Goal: Task Accomplishment & Management: Manage account settings

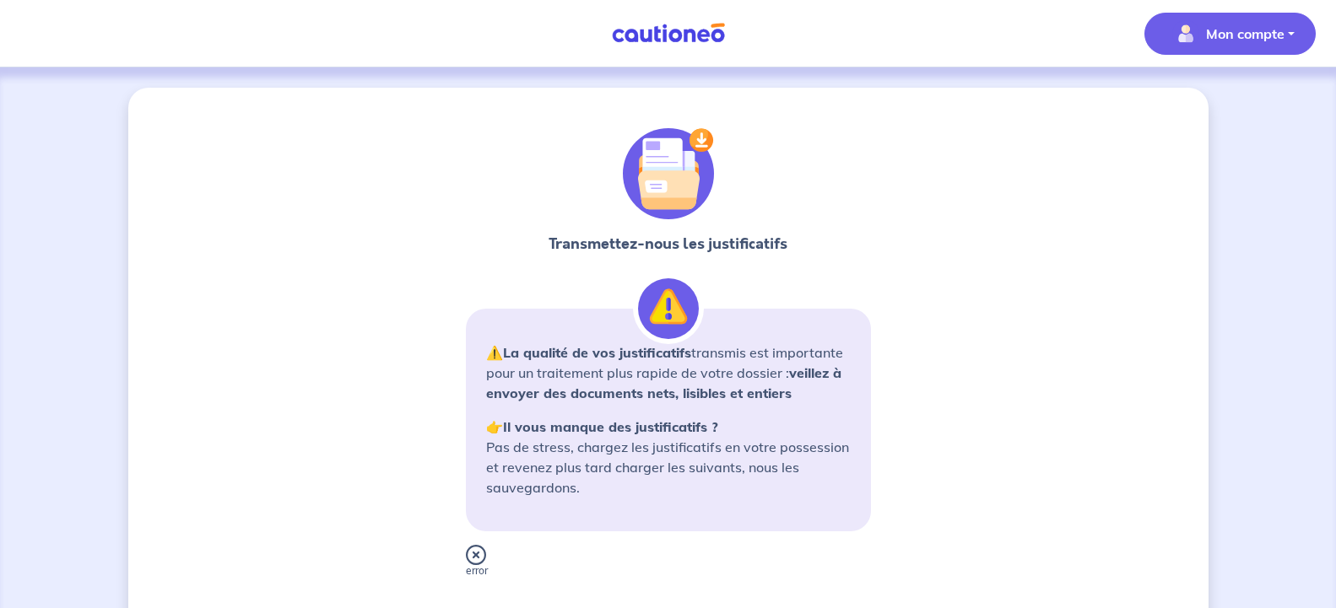
click at [1264, 25] on p "Mon compte" at bounding box center [1245, 34] width 78 height 20
click at [1225, 107] on link "Mes informations" at bounding box center [1213, 104] width 136 height 27
click at [1225, 107] on div "Transmettez-nous les justificatifs ⚠️ La qualité de vos justificatifs transmis …" at bounding box center [668, 445] width 1336 height 756
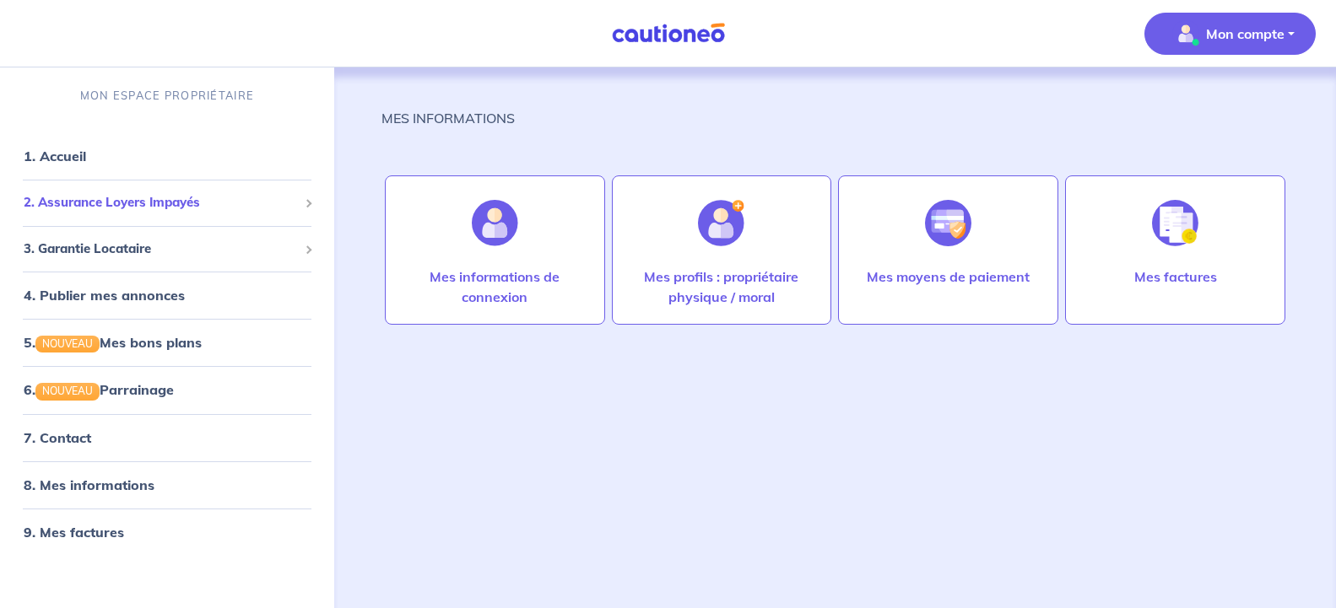
click at [304, 209] on div "2. Assurance Loyers Impayés" at bounding box center [167, 202] width 321 height 33
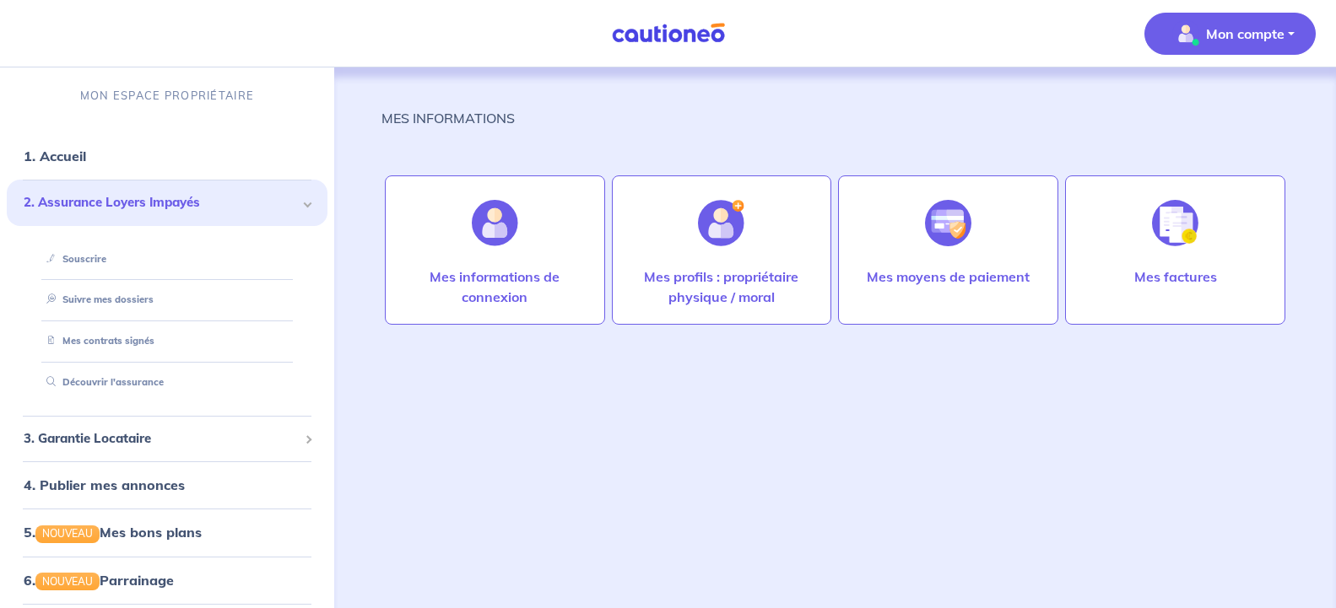
click at [305, 209] on div "2. Assurance Loyers Impayés" at bounding box center [167, 203] width 321 height 46
click at [152, 301] on link "Suivre mes dossiers" at bounding box center [96, 300] width 112 height 12
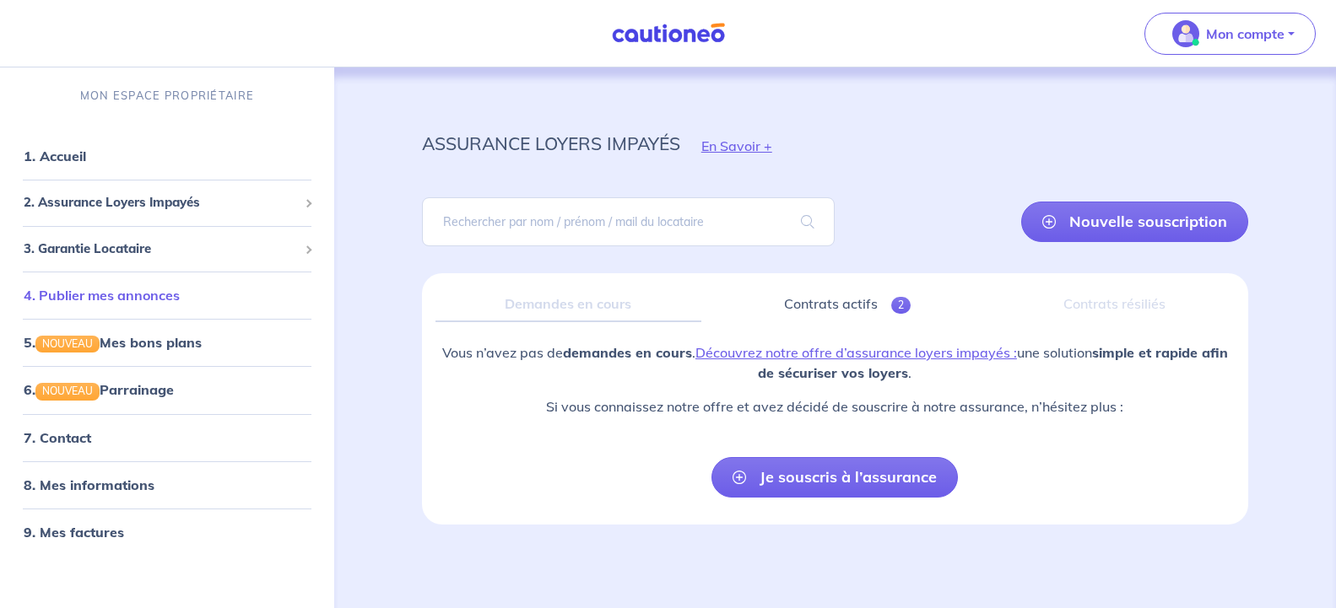
scroll to position [7, 0]
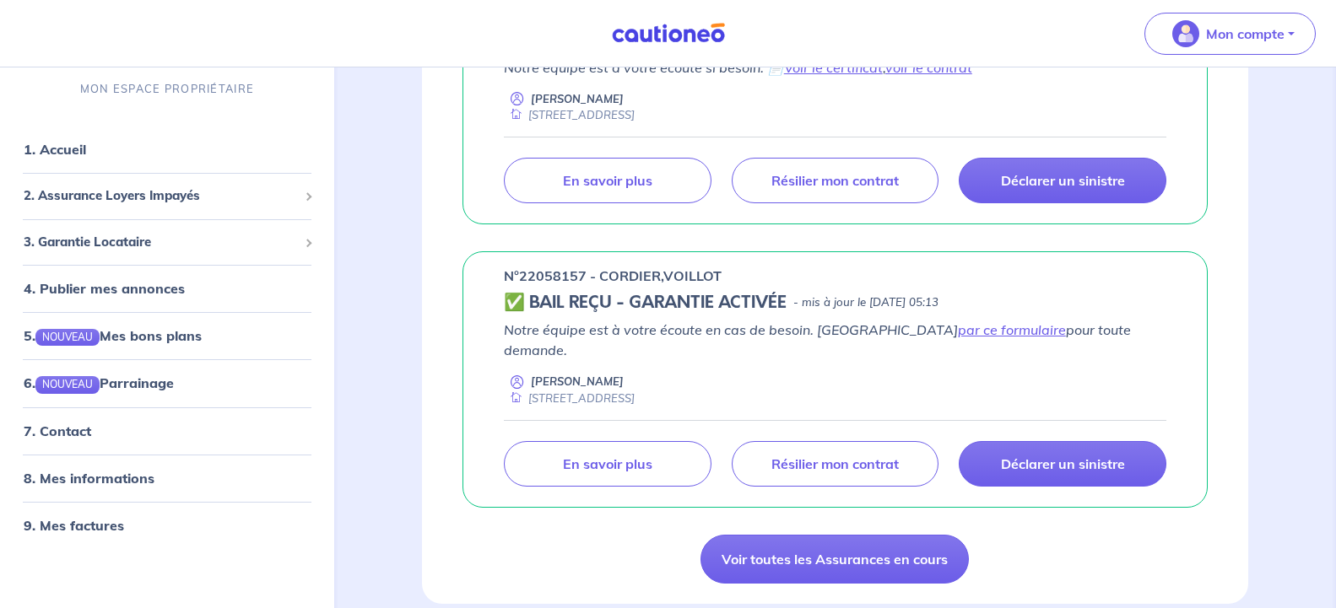
scroll to position [580, 0]
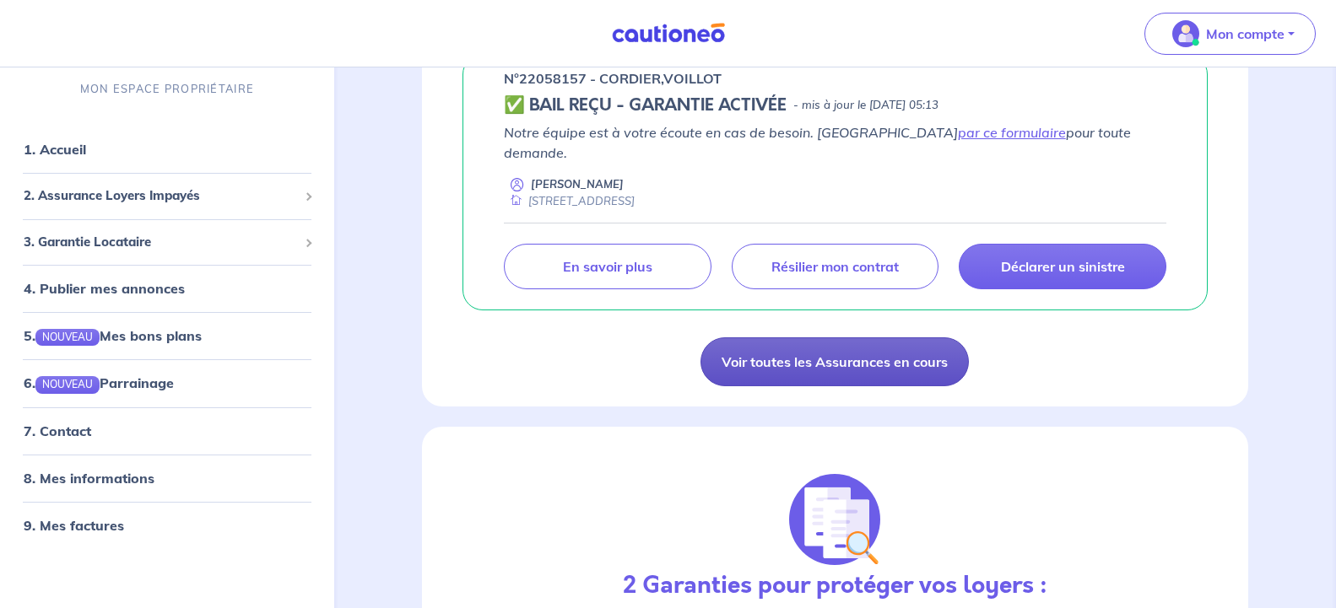
click at [816, 337] on link "Voir toutes les Assurances en cours" at bounding box center [834, 361] width 268 height 49
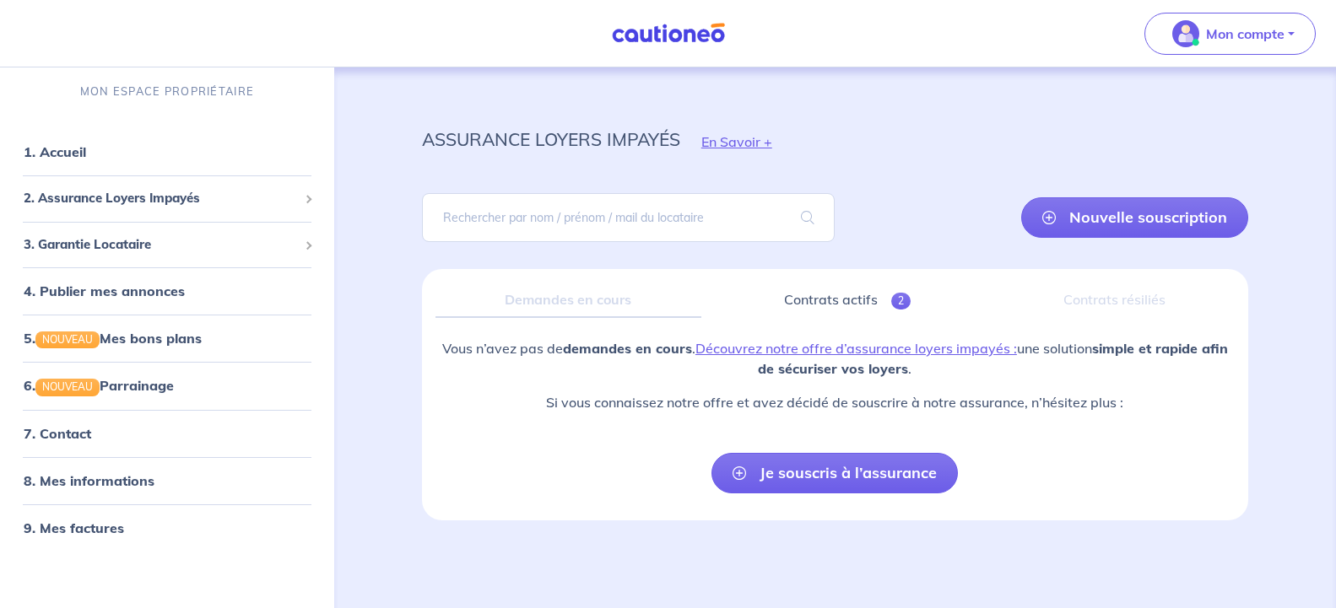
scroll to position [7, 0]
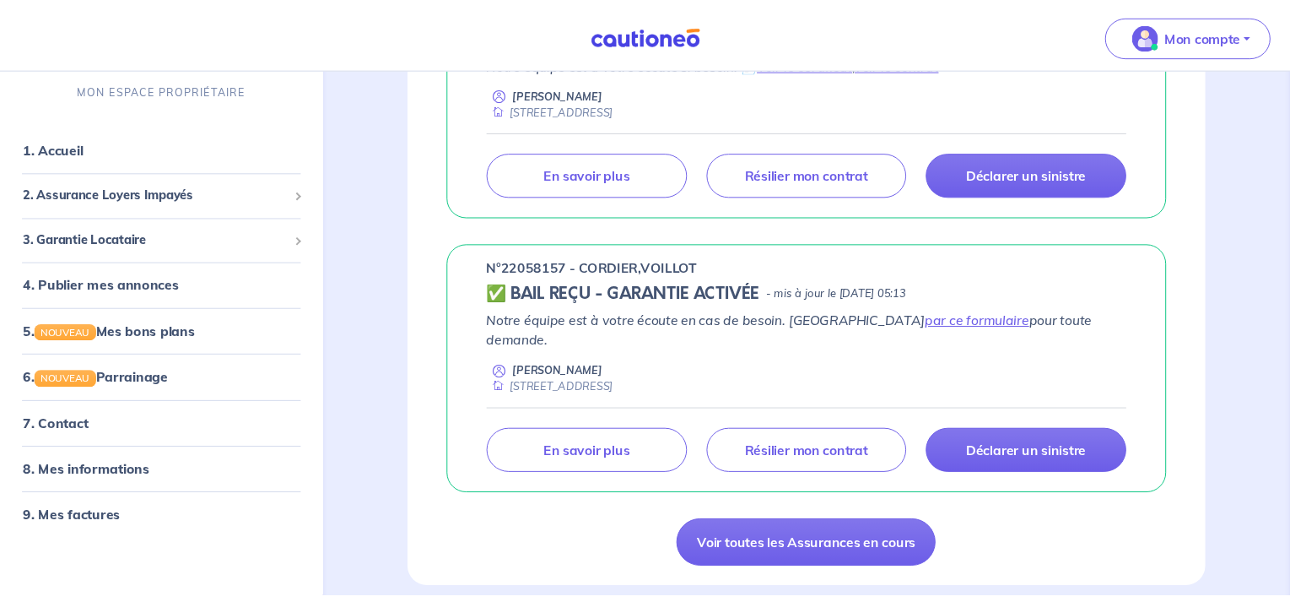
scroll to position [391, 0]
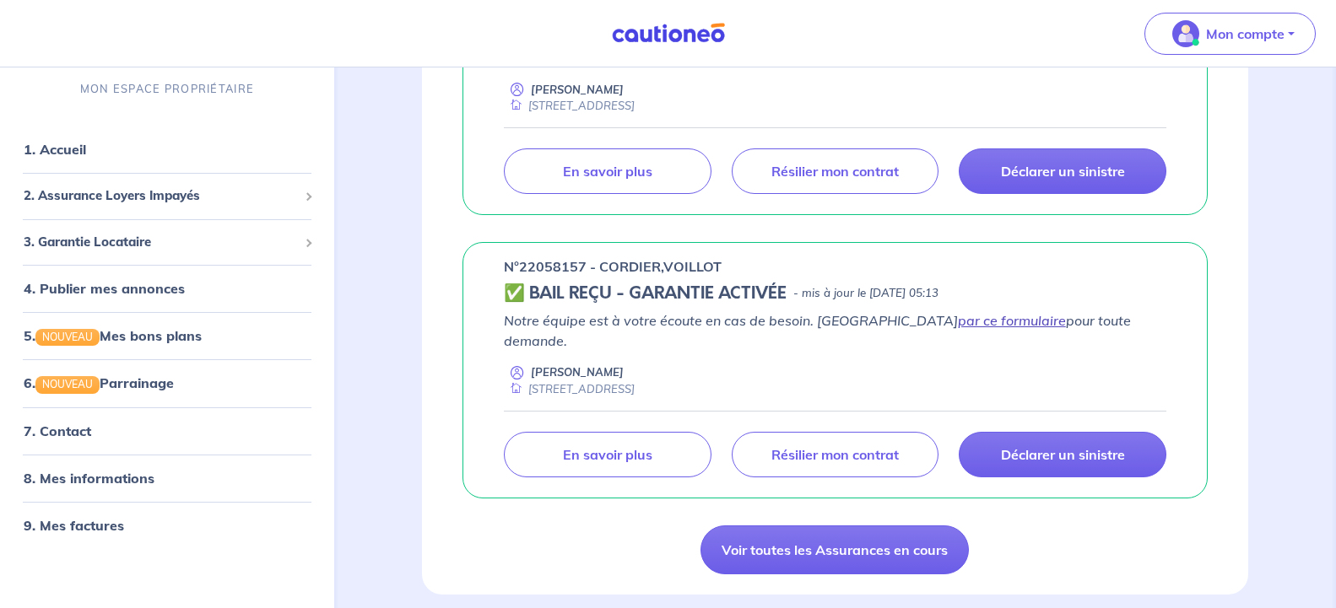
click at [958, 325] on link "par ce formulaire" at bounding box center [1012, 320] width 108 height 17
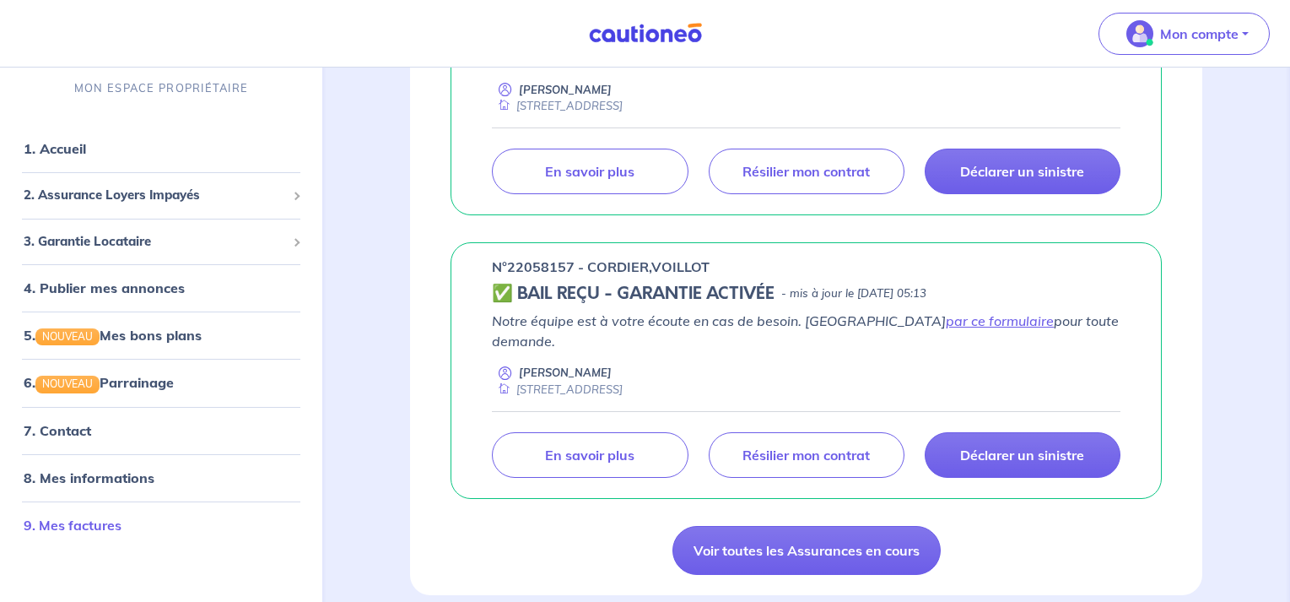
click at [120, 524] on link "9. Mes factures" at bounding box center [73, 524] width 98 height 17
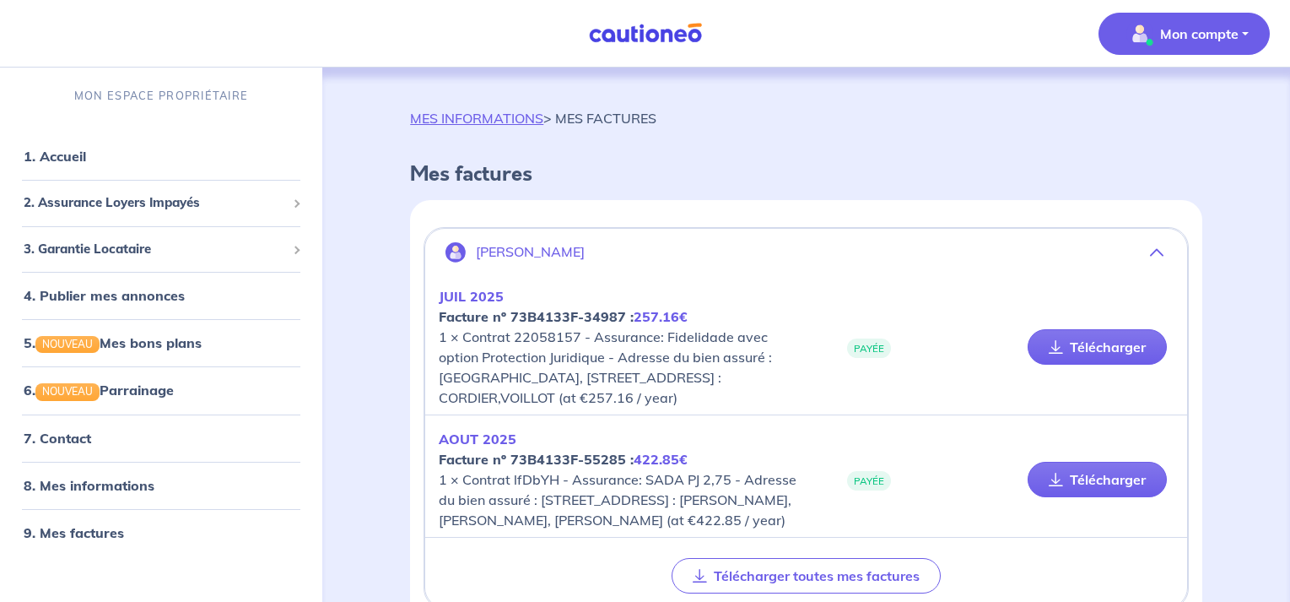
click at [754, 379] on p "[DATE] Facture nº 73B4133F-34987 : 257.16€ 1 × Contrat 22058157 - Assurance: Fi…" at bounding box center [622, 346] width 367 height 121
click at [754, 380] on p "[DATE] Facture nº 73B4133F-34987 : 257.16€ 1 × Contrat 22058157 - Assurance: Fi…" at bounding box center [622, 346] width 367 height 121
click at [1066, 354] on link "Télécharger" at bounding box center [1097, 346] width 139 height 35
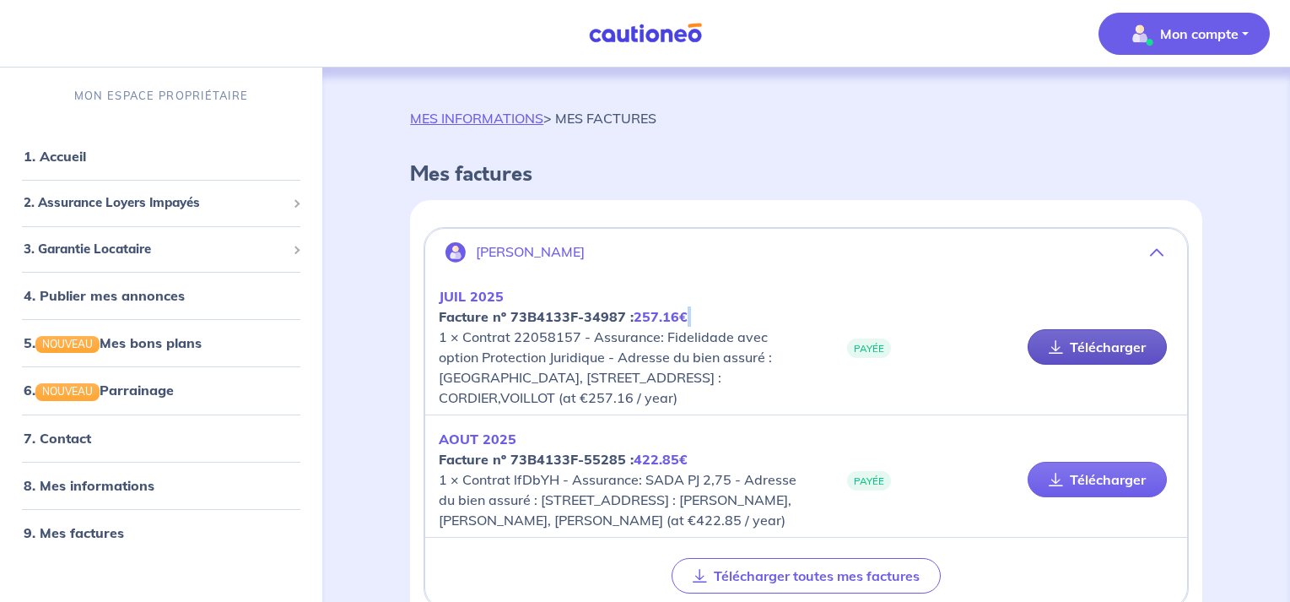
click at [1066, 354] on link "Télécharger" at bounding box center [1097, 346] width 139 height 35
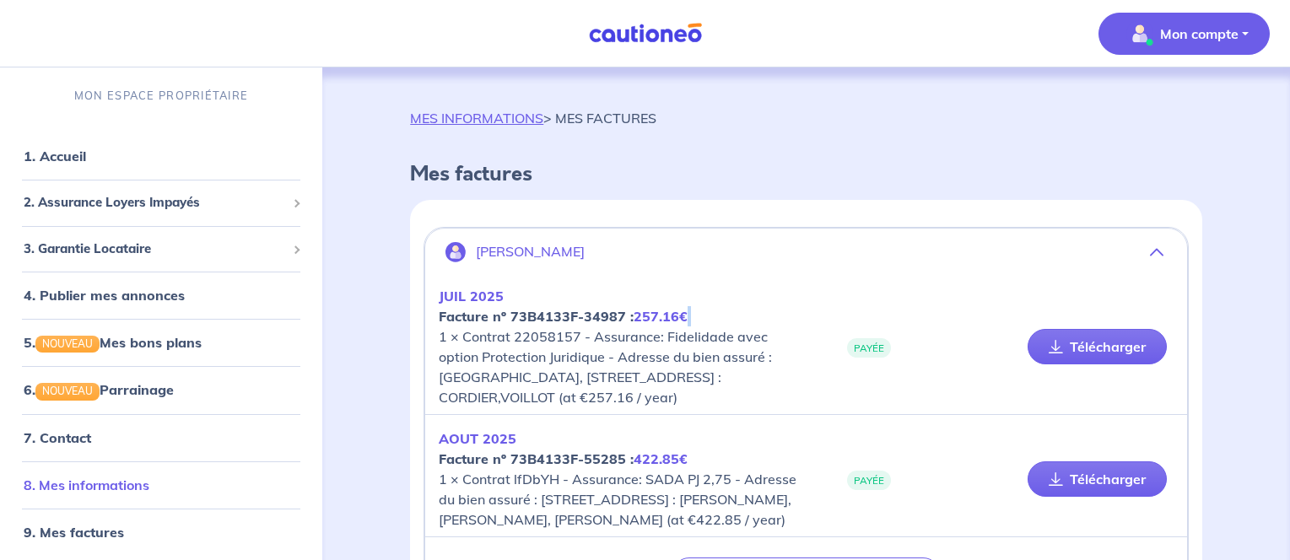
click at [149, 481] on link "8. Mes informations" at bounding box center [87, 485] width 126 height 17
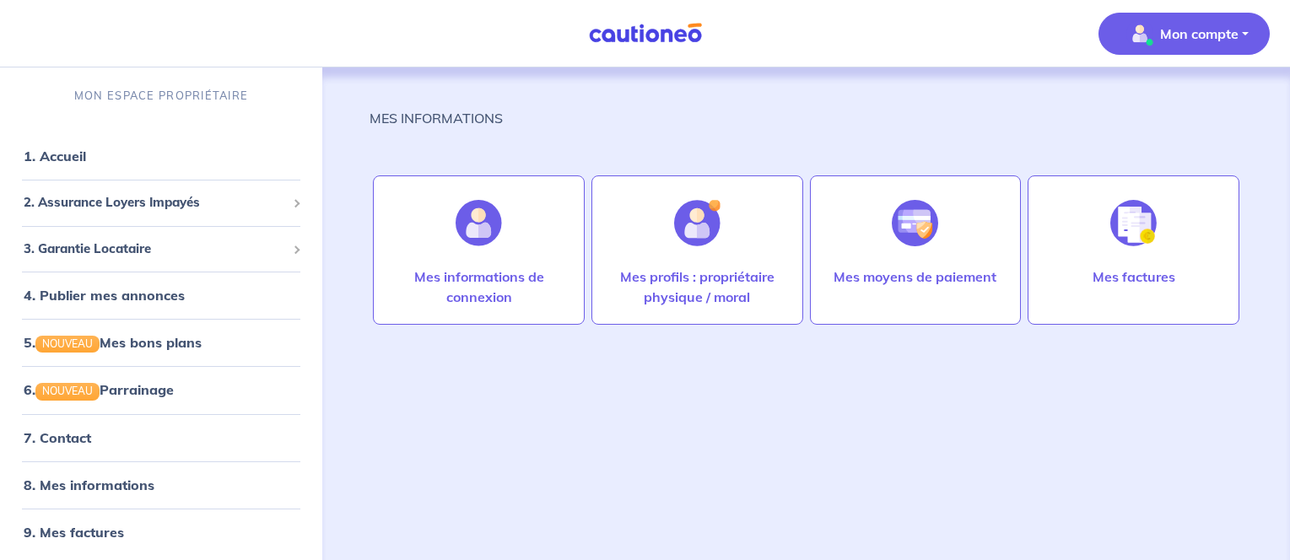
click at [154, 481] on link "8. Mes informations" at bounding box center [89, 485] width 131 height 17
click at [251, 254] on span "3. Garantie Locataire" at bounding box center [155, 249] width 262 height 19
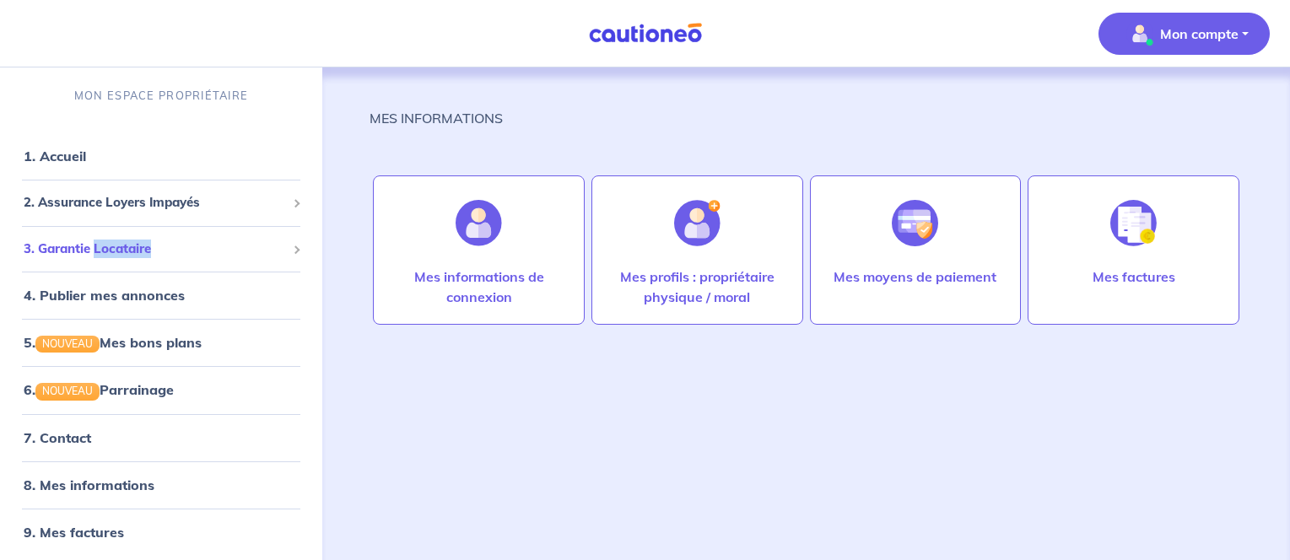
click at [251, 254] on span "3. Garantie Locataire" at bounding box center [155, 249] width 262 height 19
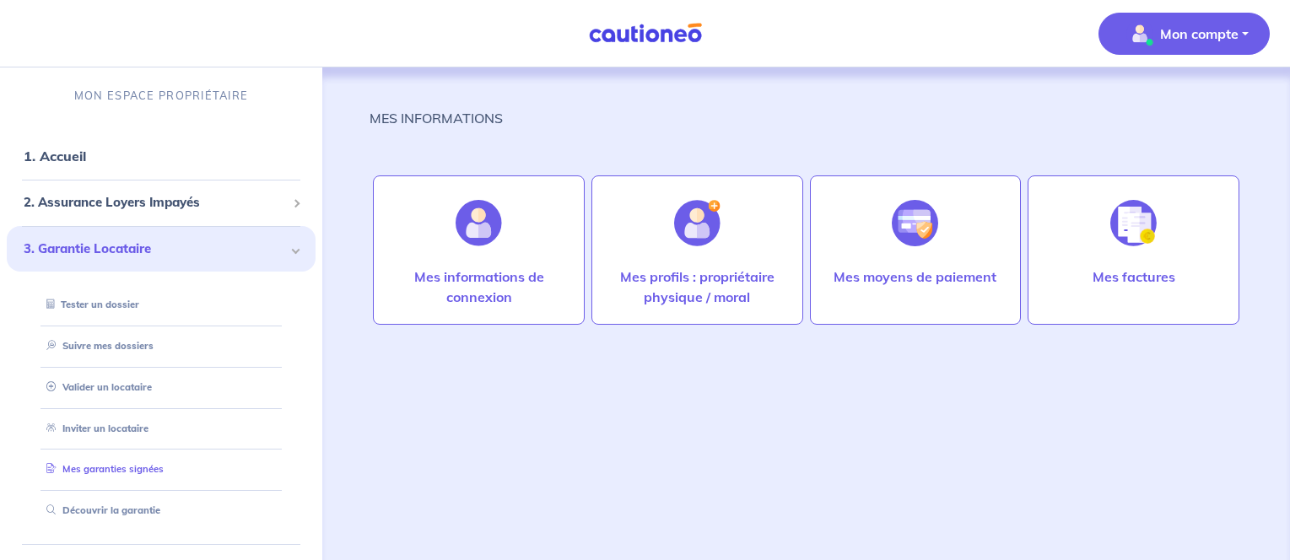
click at [159, 469] on link "Mes garanties signées" at bounding box center [102, 469] width 124 height 12
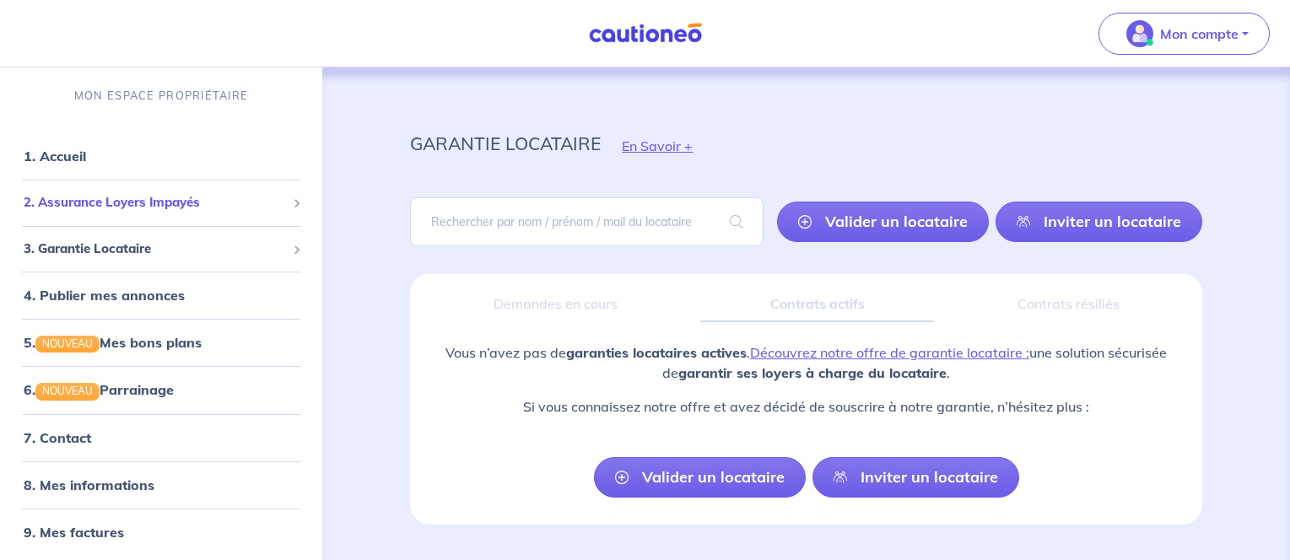
click at [257, 206] on span "2. Assurance Loyers Impayés" at bounding box center [155, 202] width 262 height 19
click at [57, 158] on link "1. Accueil" at bounding box center [55, 156] width 62 height 17
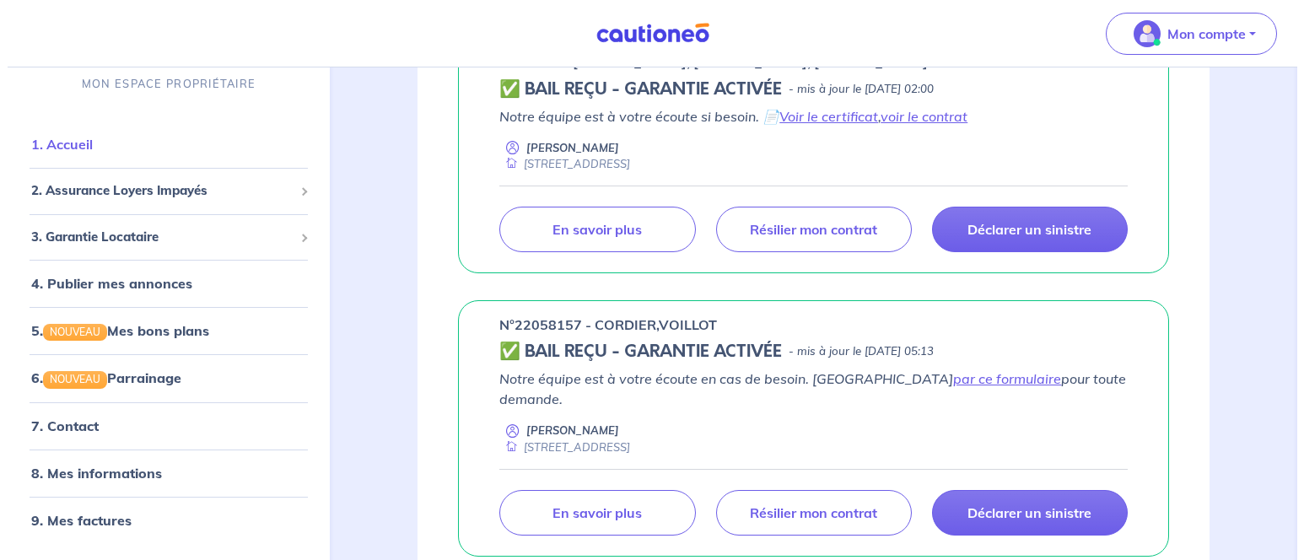
scroll to position [532, 0]
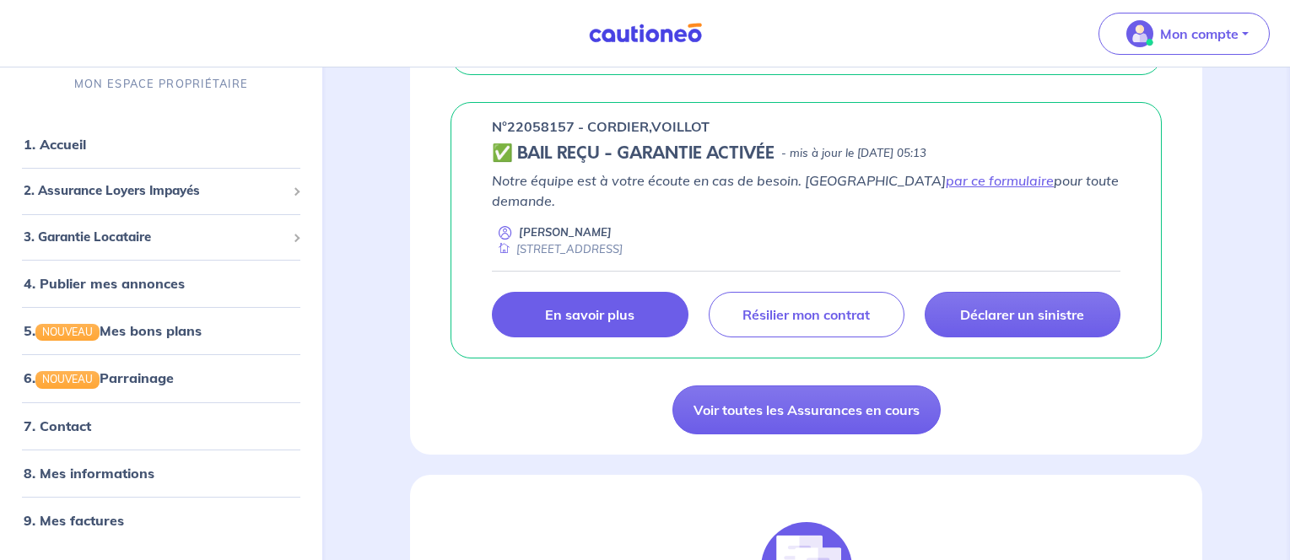
click at [551, 306] on p "En savoir plus" at bounding box center [589, 314] width 89 height 17
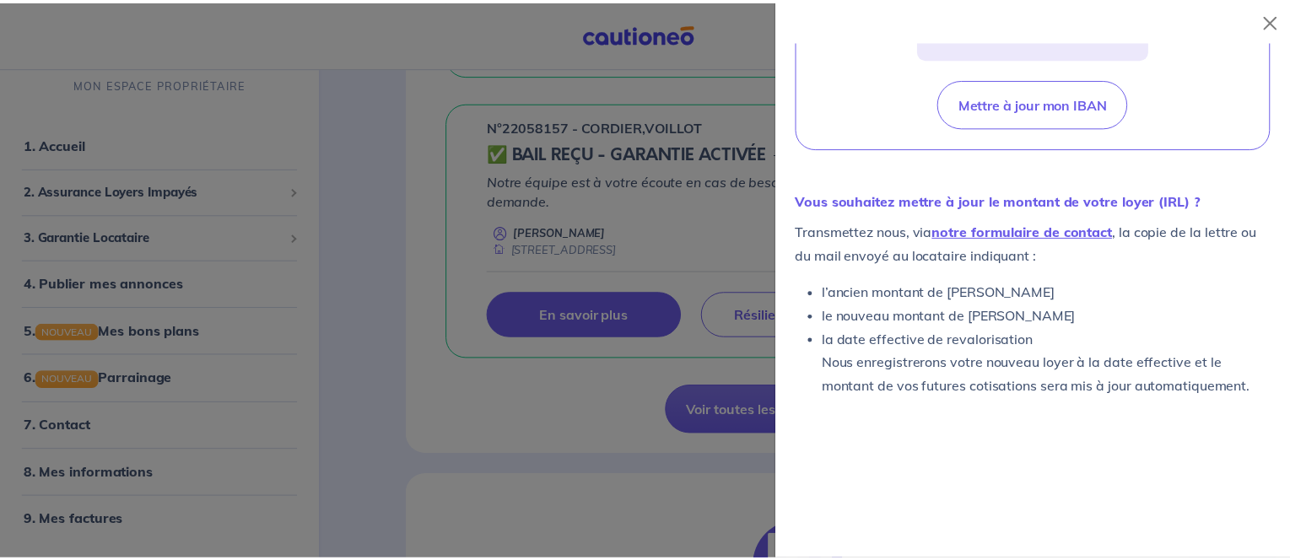
scroll to position [715, 0]
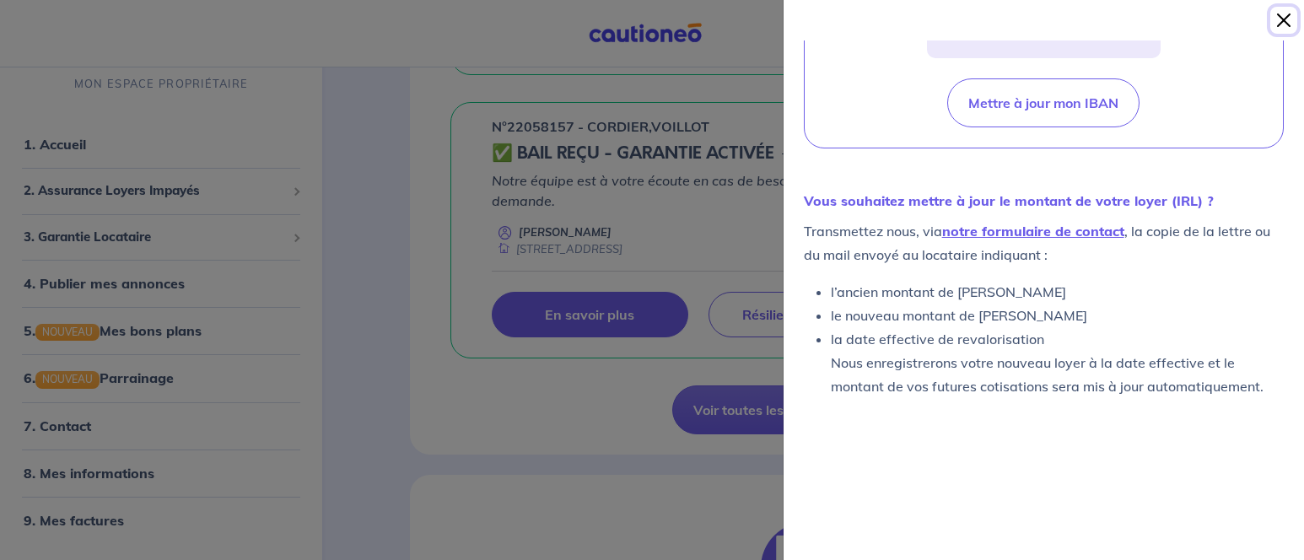
click at [1282, 22] on button "Close" at bounding box center [1284, 20] width 27 height 27
click at [1282, 22] on div "Mon compte" at bounding box center [1191, 33] width 198 height 69
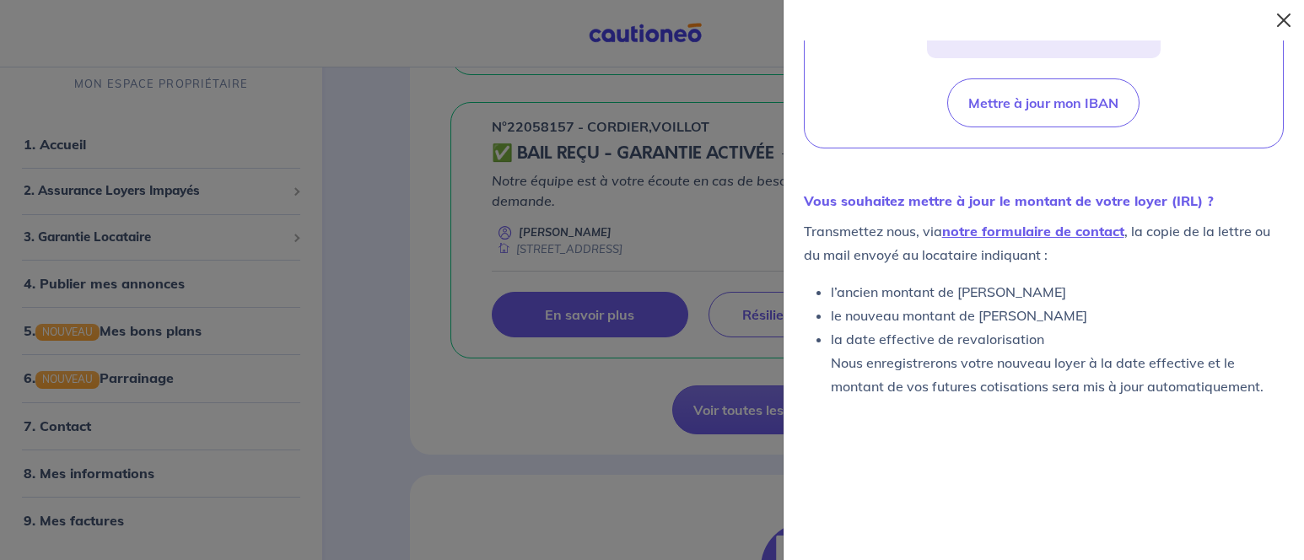
click at [1282, 22] on div "Mon compte" at bounding box center [1191, 33] width 198 height 69
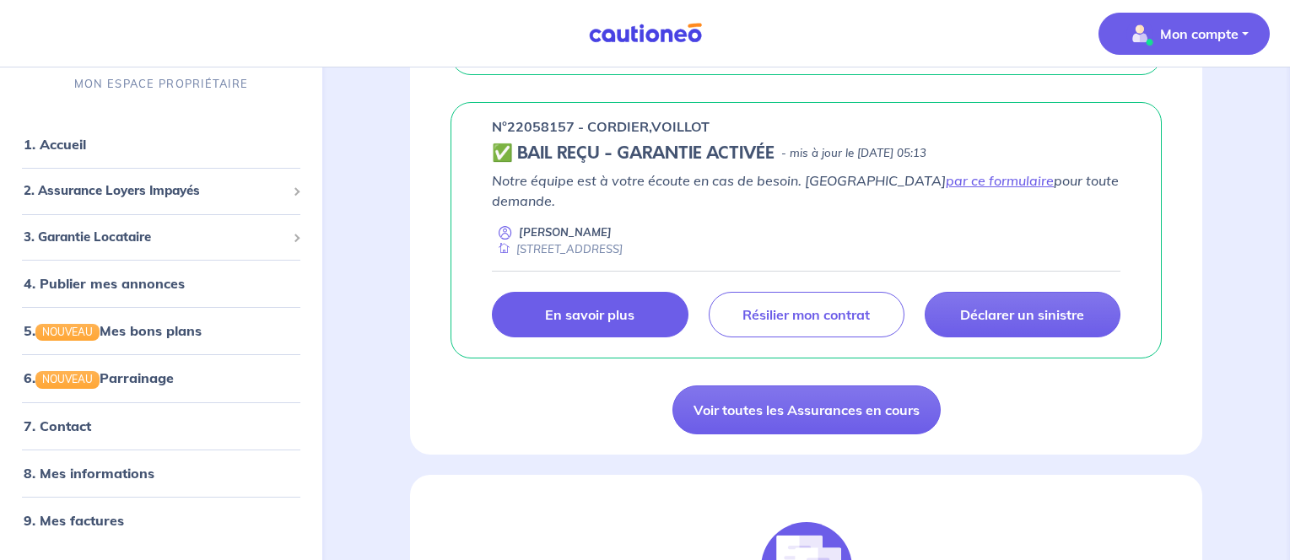
click at [1213, 47] on button "Mon compte" at bounding box center [1184, 34] width 171 height 42
click at [1207, 40] on p "Mon compte" at bounding box center [1199, 34] width 78 height 20
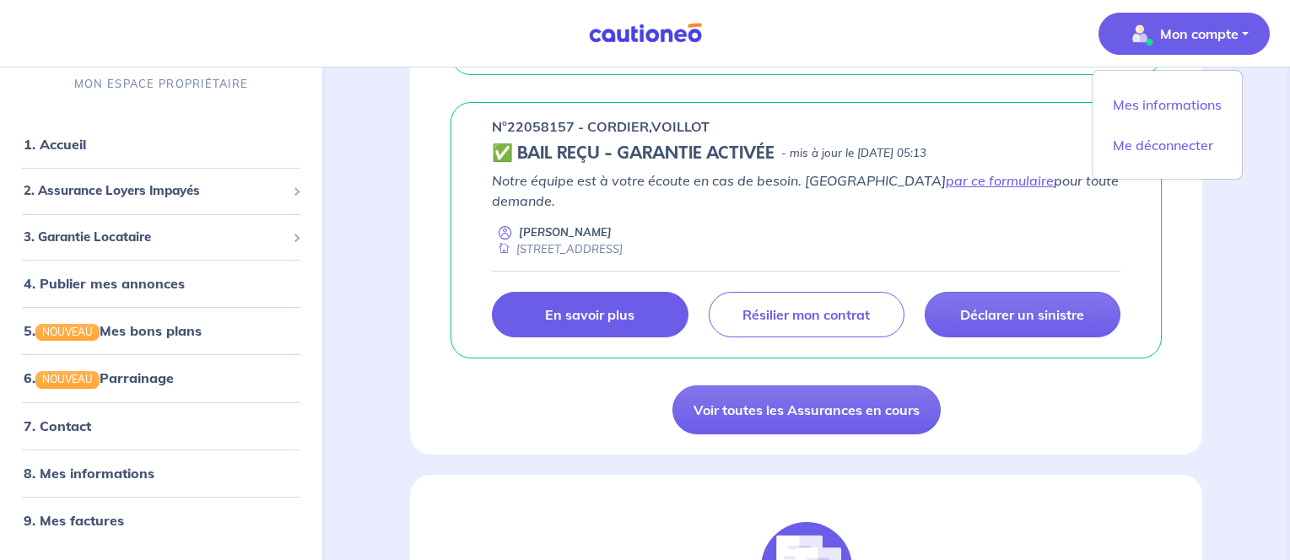
click at [1207, 40] on p "Mon compte" at bounding box center [1199, 34] width 78 height 20
click at [1178, 108] on link "Mes informations" at bounding box center [1167, 104] width 136 height 27
click at [1178, 108] on div "n°22058157 - CORDIER,VOILLOT ✅ BAIL REÇU - GARANTIE ACTIVÉE - mis à jour le [DA…" at bounding box center [806, 230] width 792 height 256
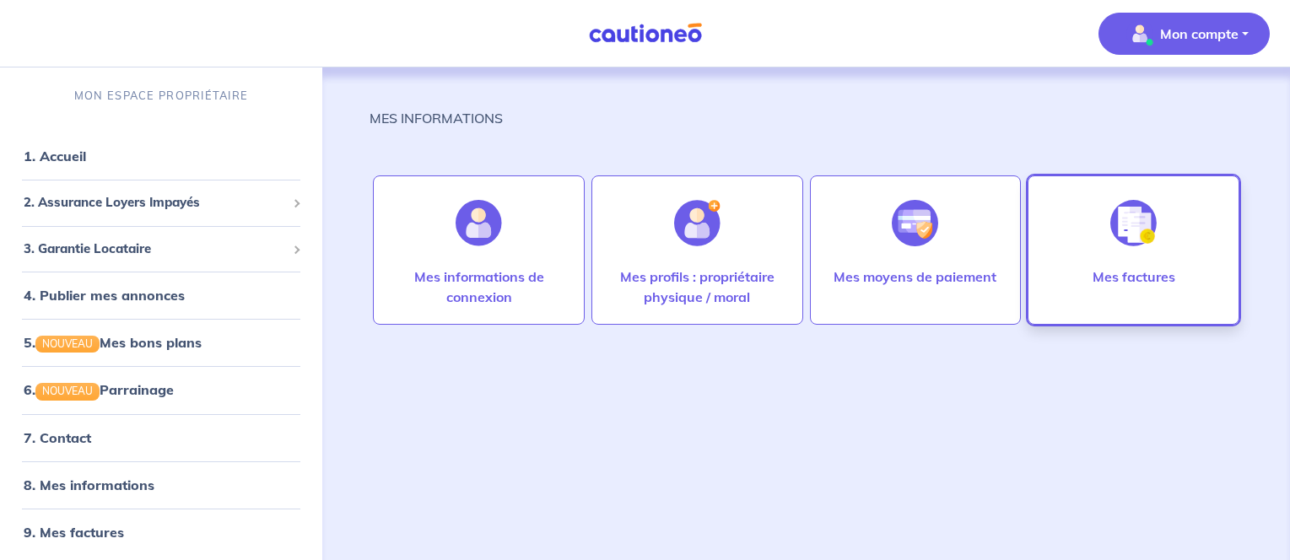
click at [1082, 229] on div "Mes factures" at bounding box center [1134, 249] width 212 height 149
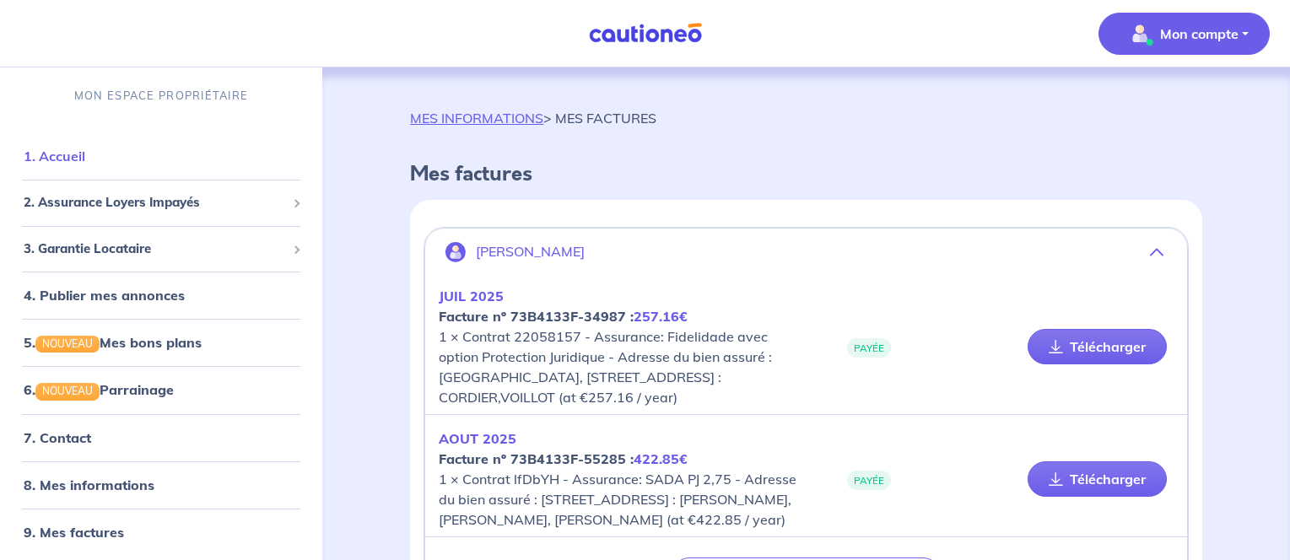
click at [85, 155] on link "1. Accueil" at bounding box center [55, 156] width 62 height 17
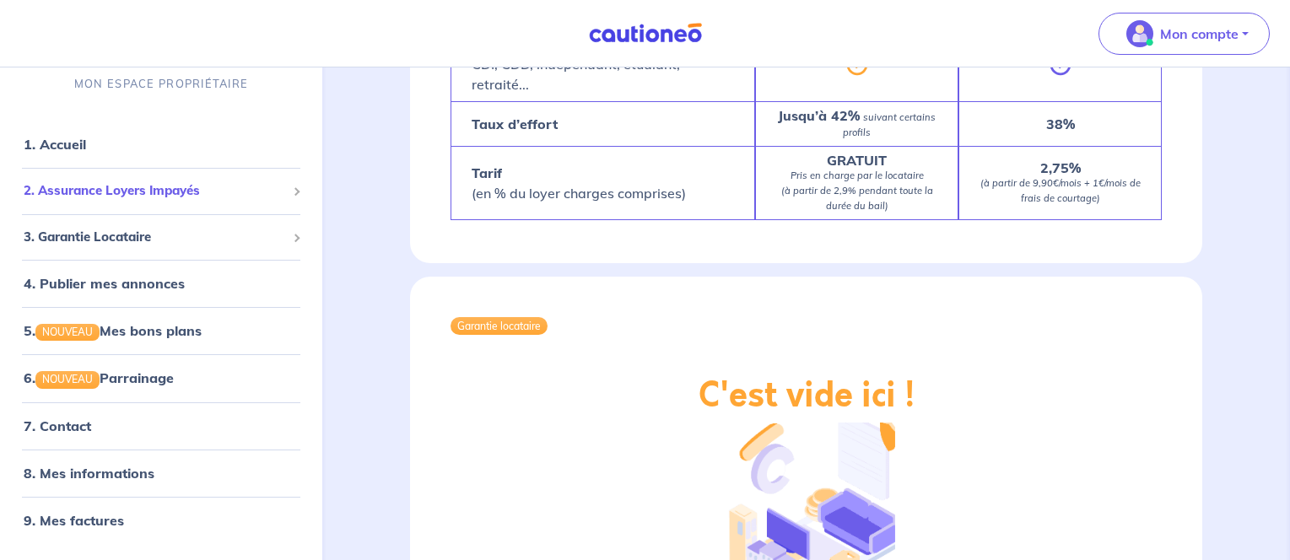
scroll to position [1924, 0]
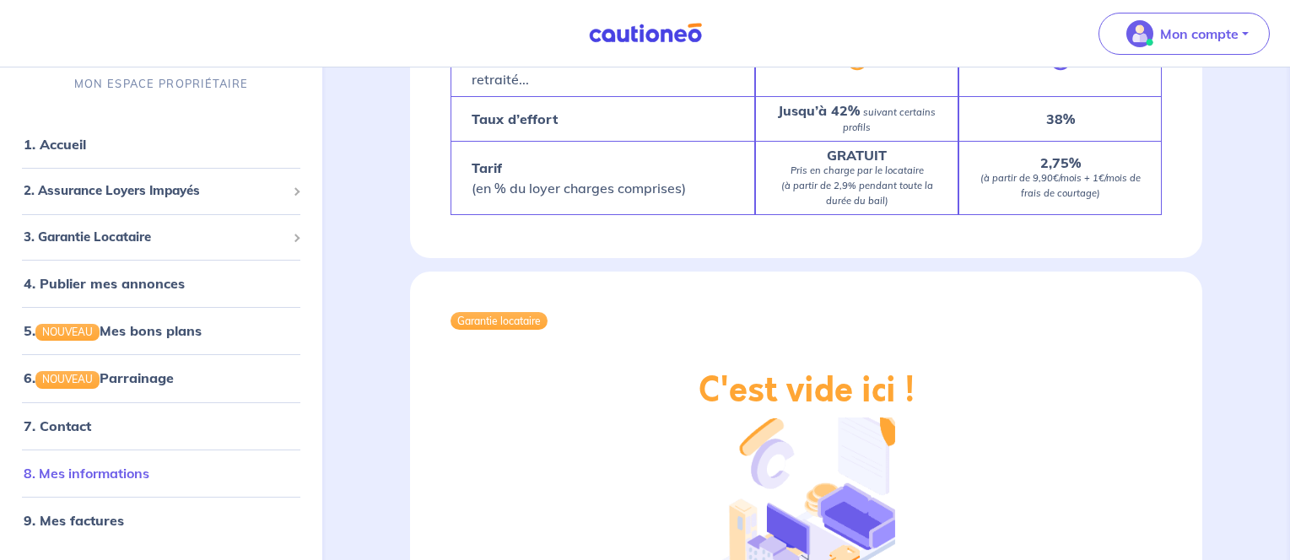
click at [67, 476] on link "8. Mes informations" at bounding box center [87, 473] width 126 height 17
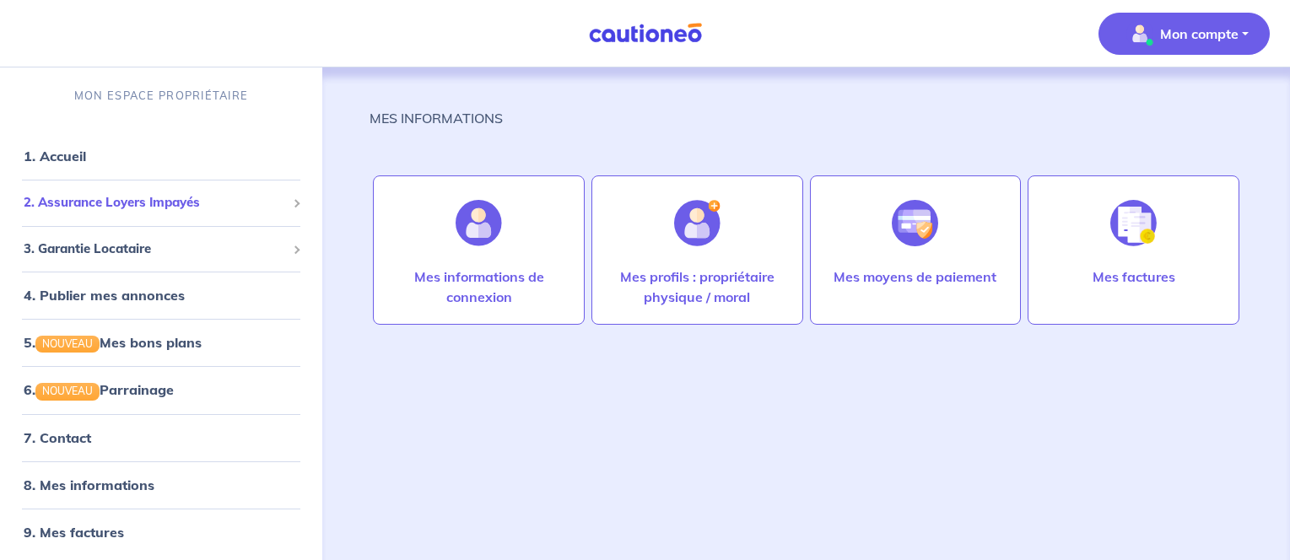
click at [279, 219] on li "2. Assurance Loyers Impayés Souscrire Suivre mes dossiers Mes contrats signés […" at bounding box center [161, 203] width 309 height 46
click at [292, 206] on div "2. Assurance Loyers Impayés" at bounding box center [161, 202] width 309 height 33
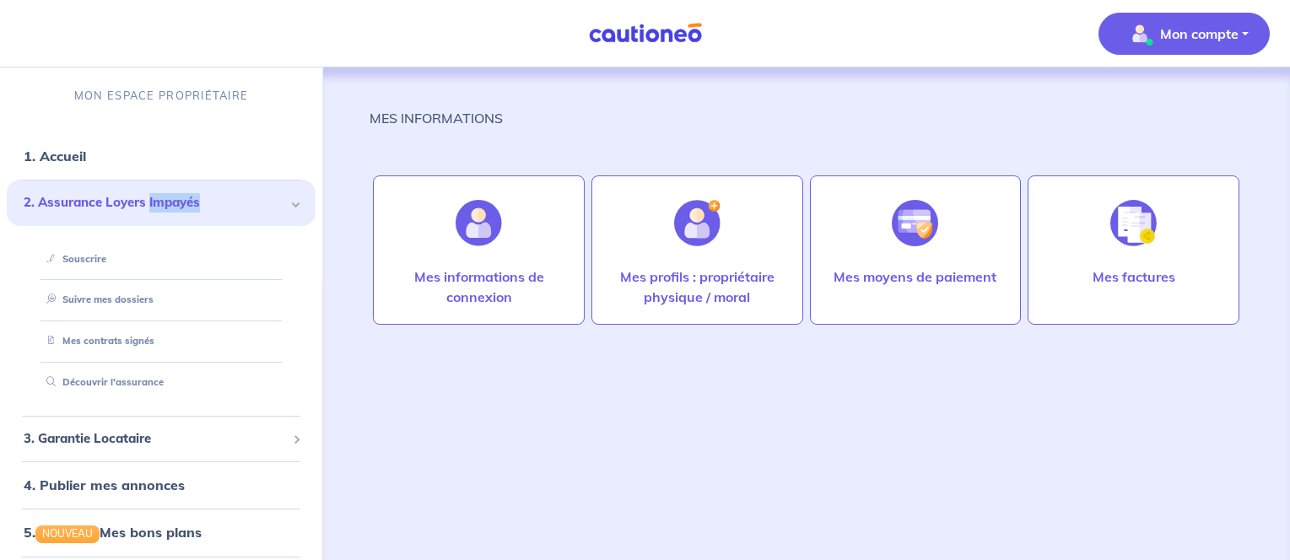
click at [292, 206] on div "2. Assurance Loyers Impayés" at bounding box center [161, 203] width 309 height 46
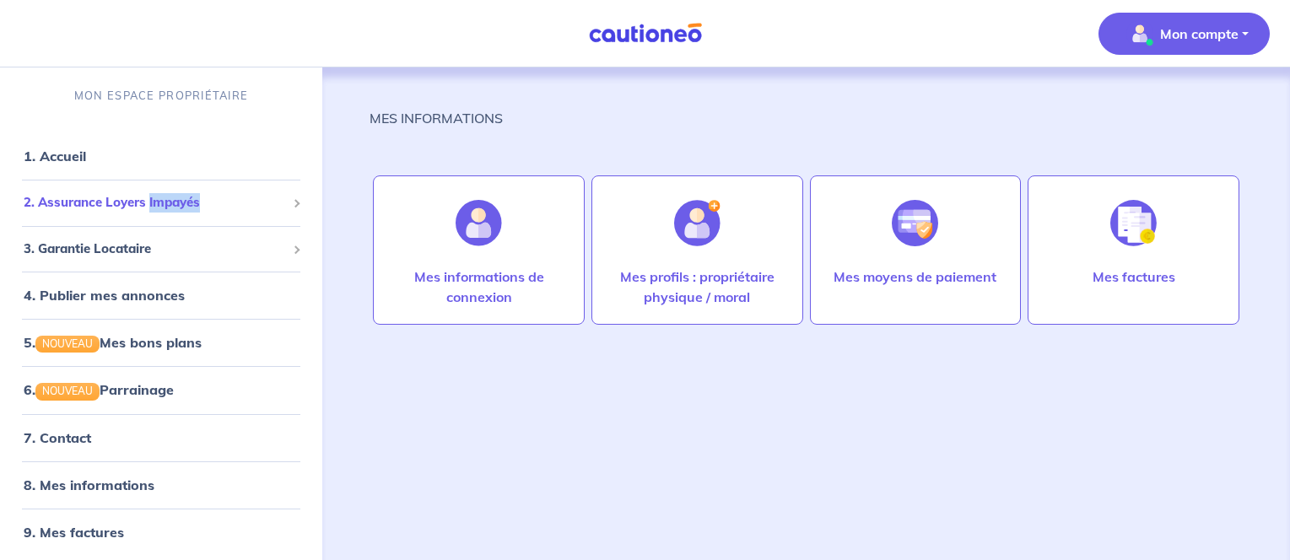
click at [292, 206] on div "2. Assurance Loyers Impayés" at bounding box center [161, 202] width 309 height 33
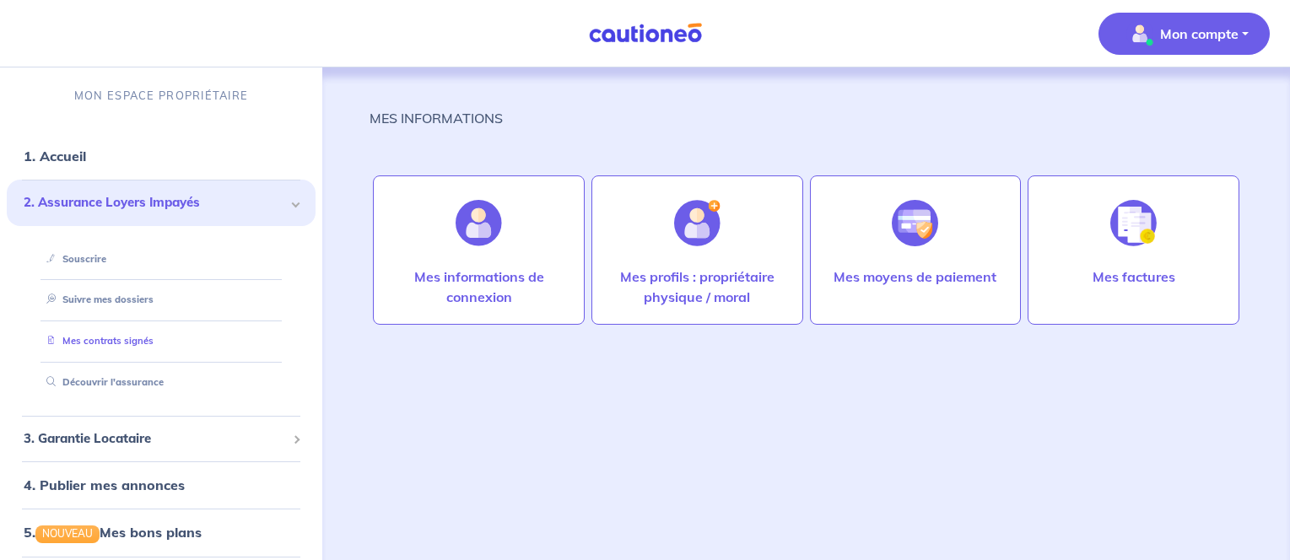
click at [139, 345] on link "Mes contrats signés" at bounding box center [97, 341] width 114 height 12
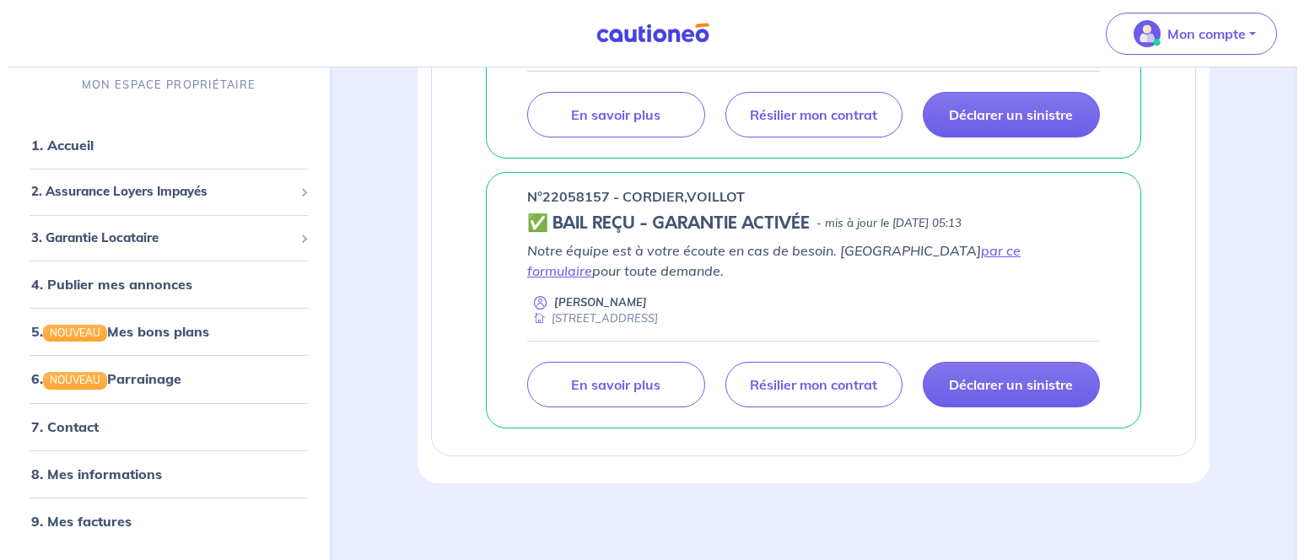
scroll to position [525, 0]
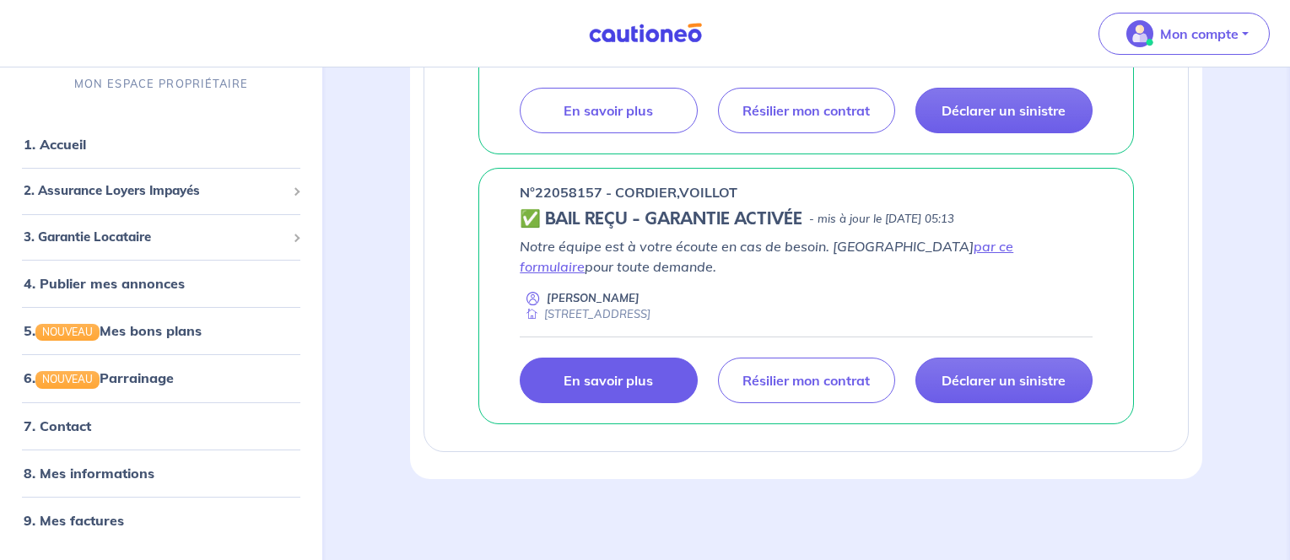
click at [586, 381] on p "En savoir plus" at bounding box center [608, 380] width 89 height 17
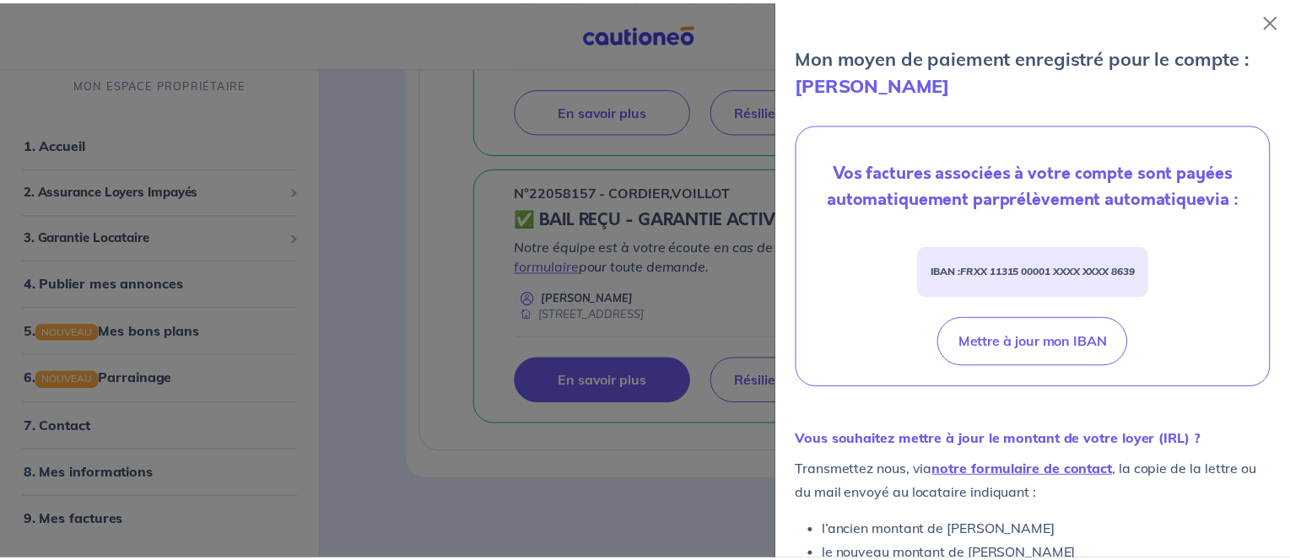
scroll to position [715, 0]
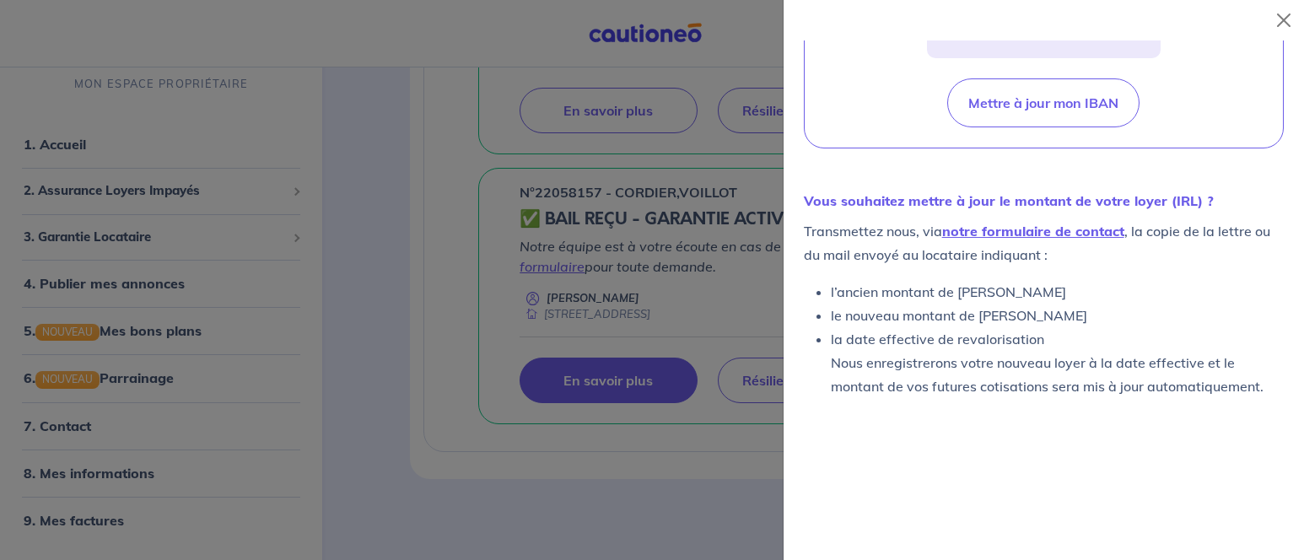
click at [683, 501] on div at bounding box center [652, 280] width 1304 height 560
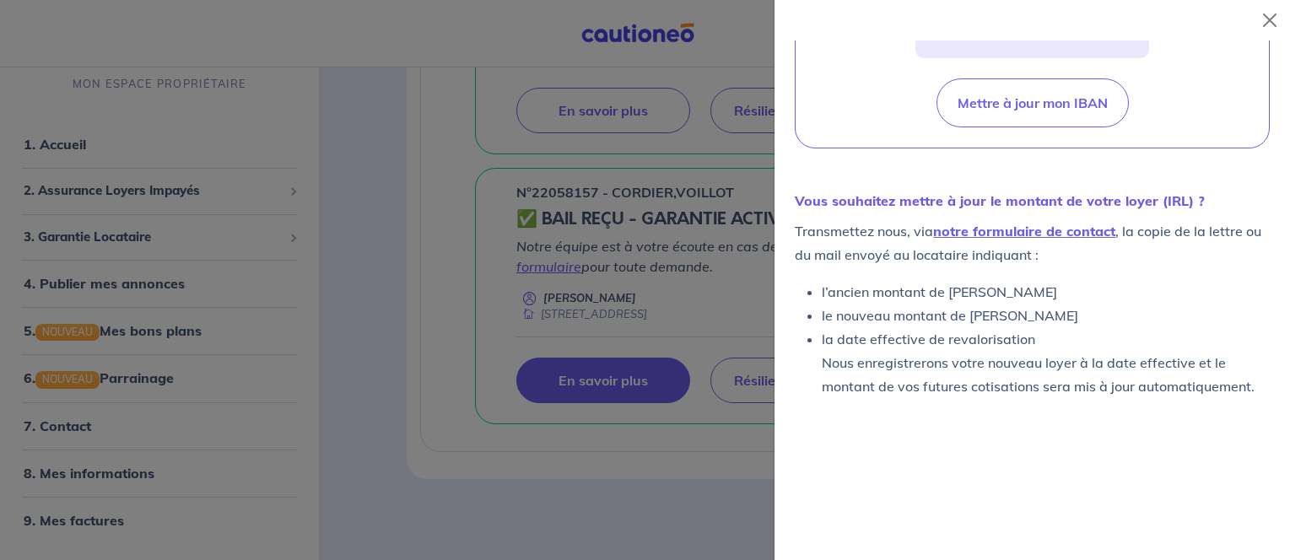
click at [683, 501] on div "assurance loyers impayés En Savoir + Nouvelle souscription Fermer Valider un lo…" at bounding box center [797, 31] width 862 height 977
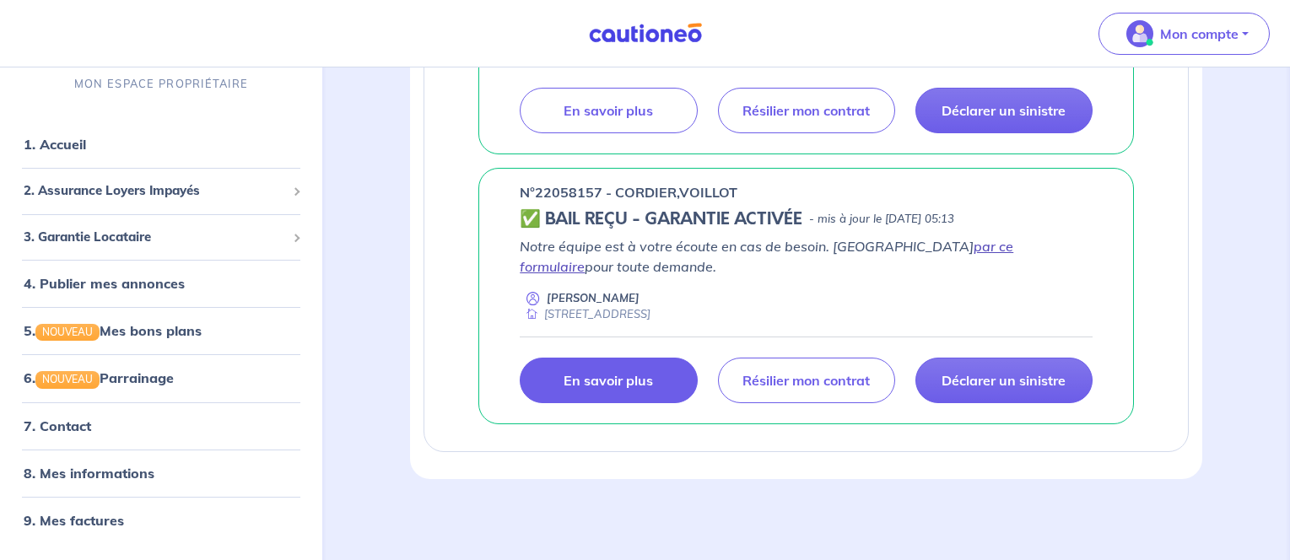
click at [884, 248] on link "par ce formulaire" at bounding box center [767, 256] width 494 height 37
